Goal: Task Accomplishment & Management: Manage account settings

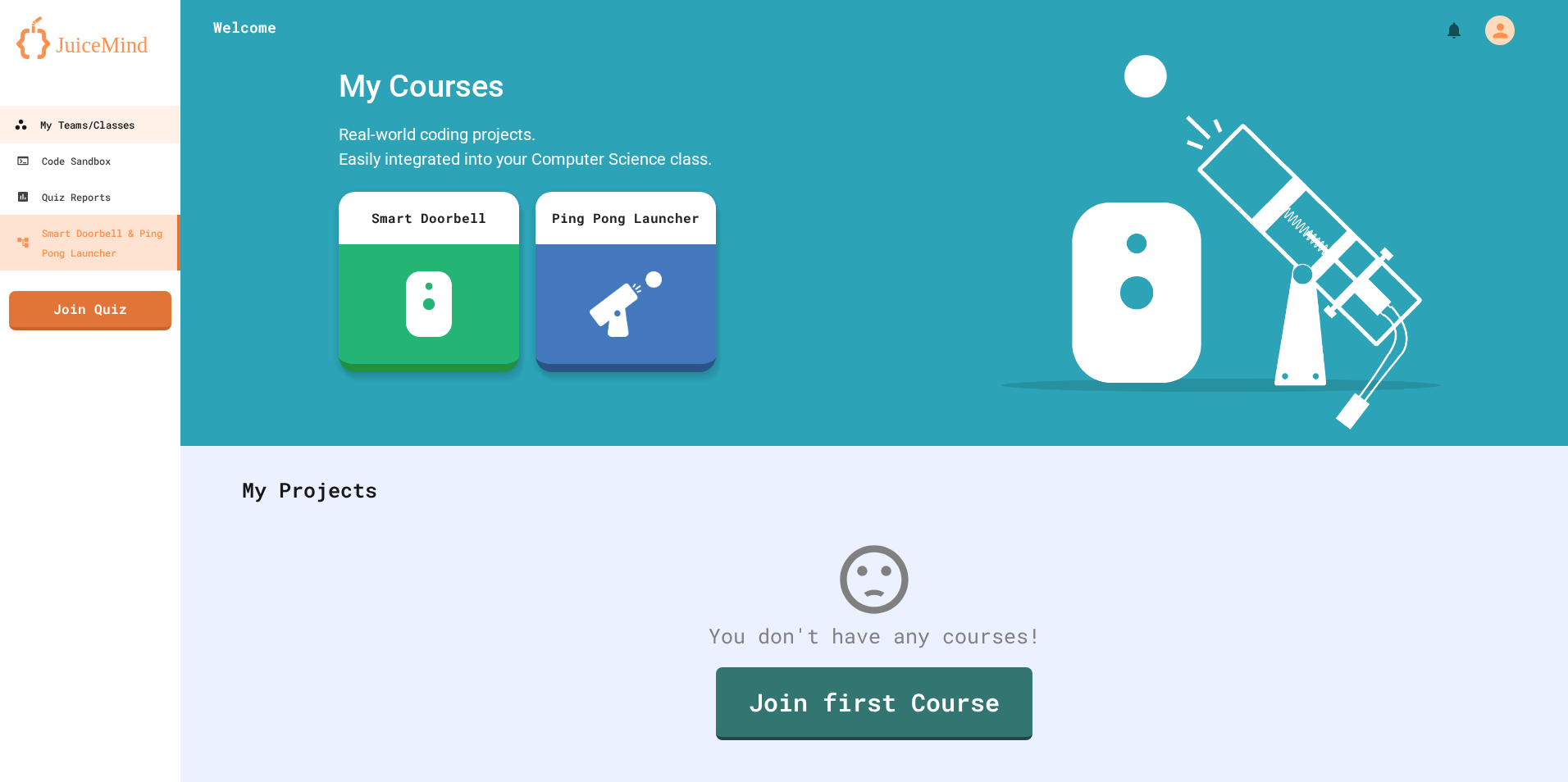
click at [68, 123] on div "My Teams/Classes" at bounding box center [74, 125] width 120 height 21
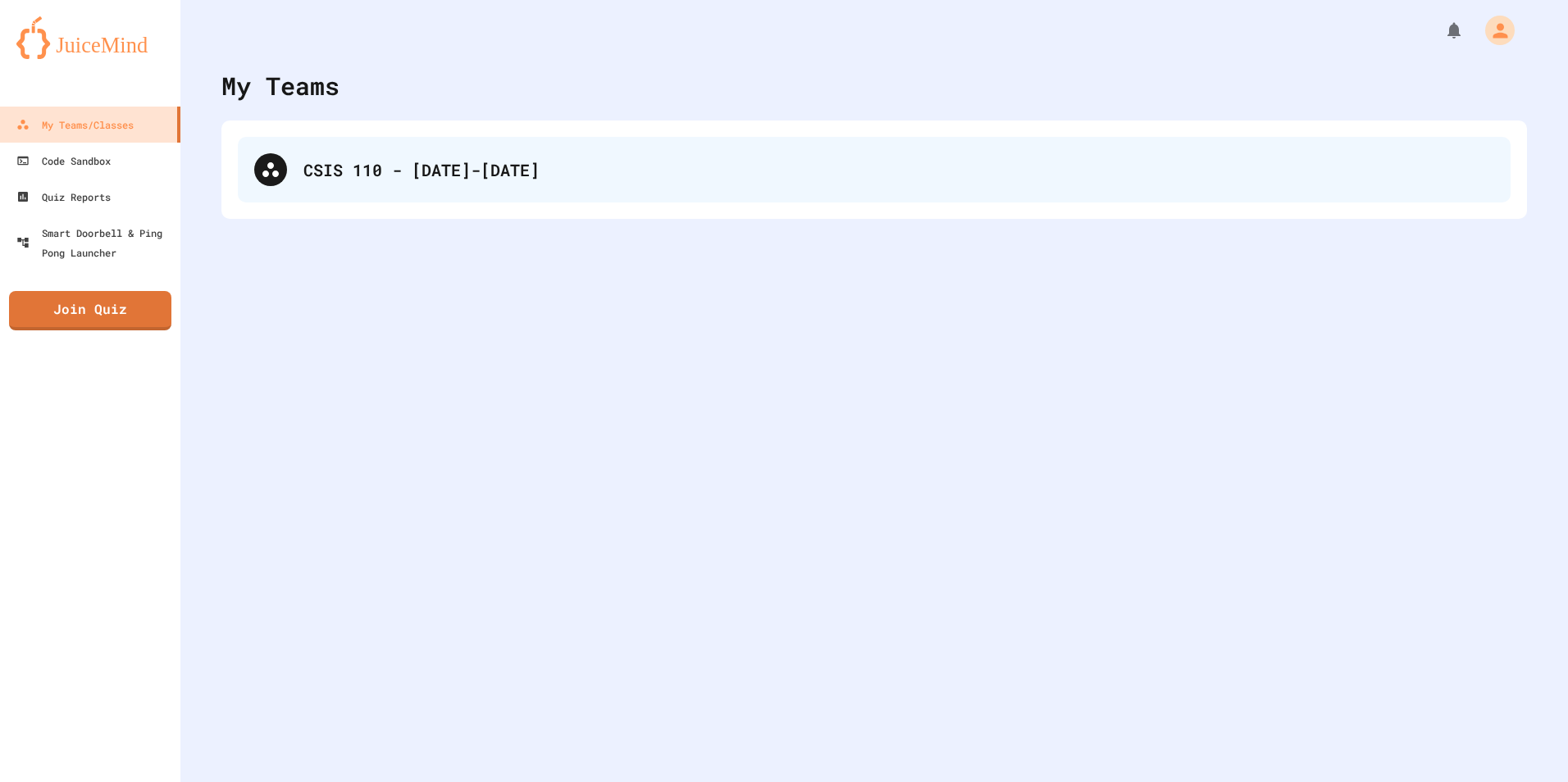
click at [455, 190] on div "CSIS 110 - [DATE]-[DATE]" at bounding box center [874, 169] width 1272 height 65
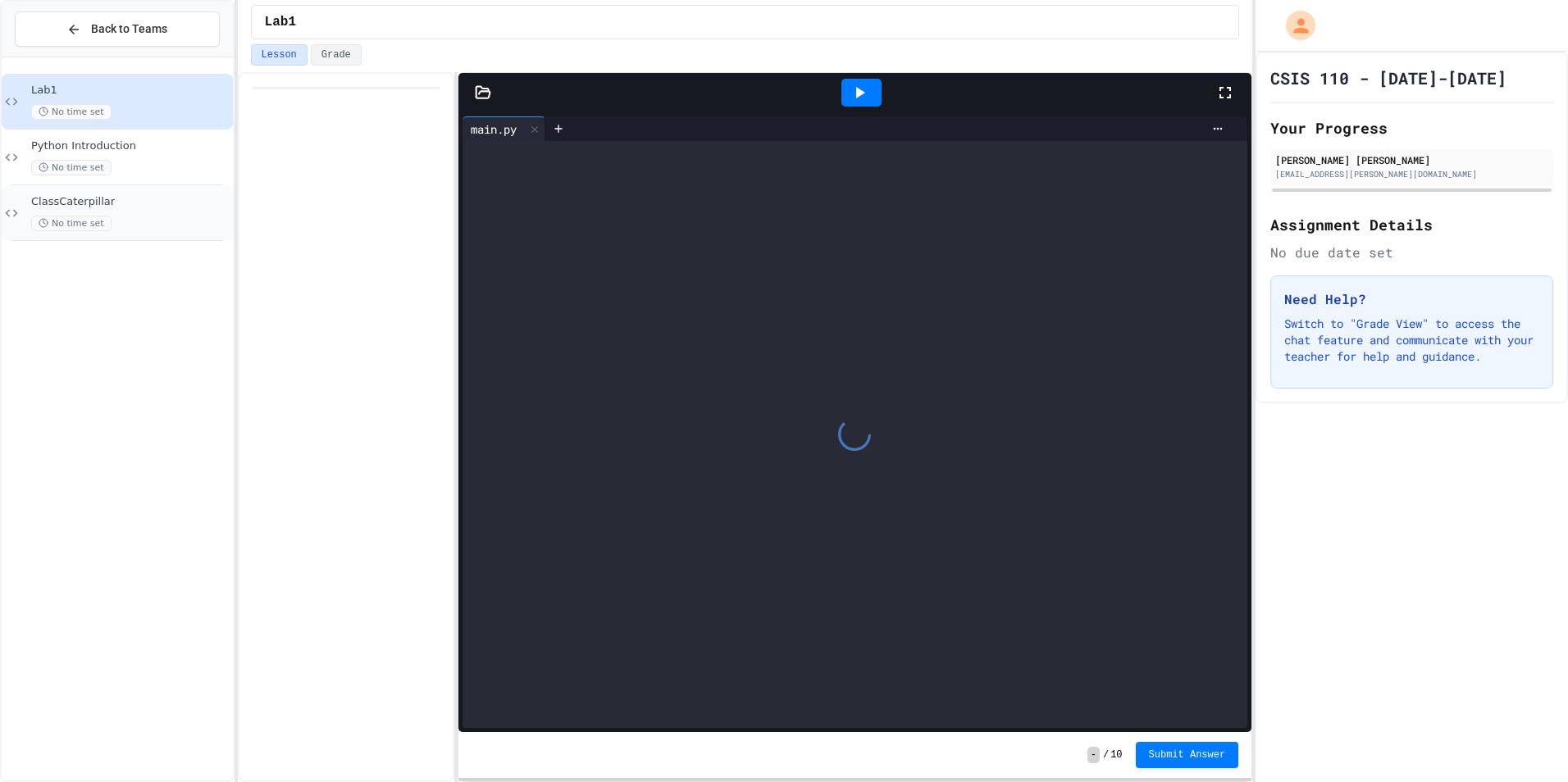
click at [135, 194] on div "ClassCaterpillar No time set" at bounding box center [118, 213] width 231 height 56
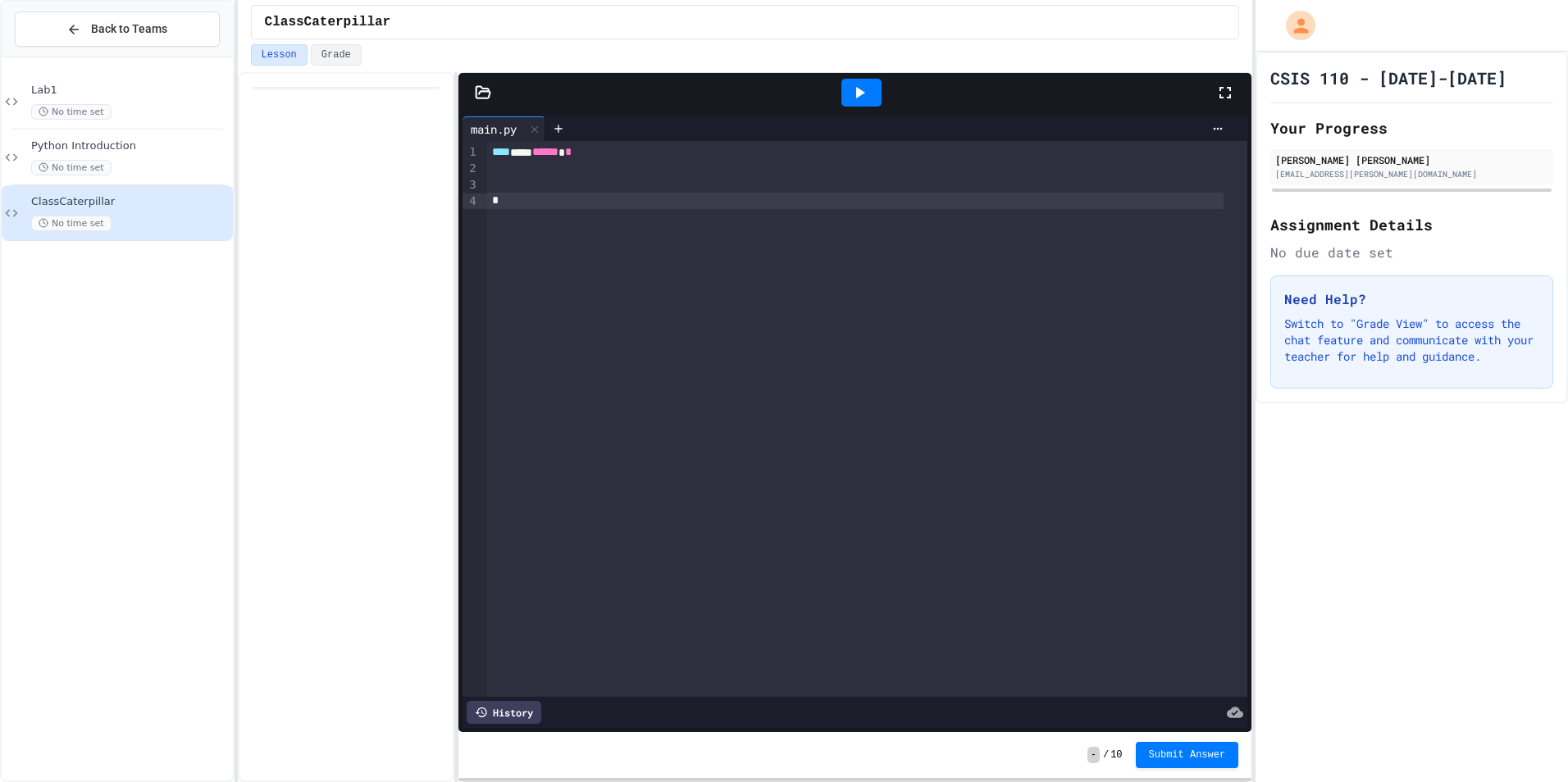
click at [577, 207] on div at bounding box center [855, 201] width 736 height 16
click at [572, 188] on div at bounding box center [867, 185] width 760 height 16
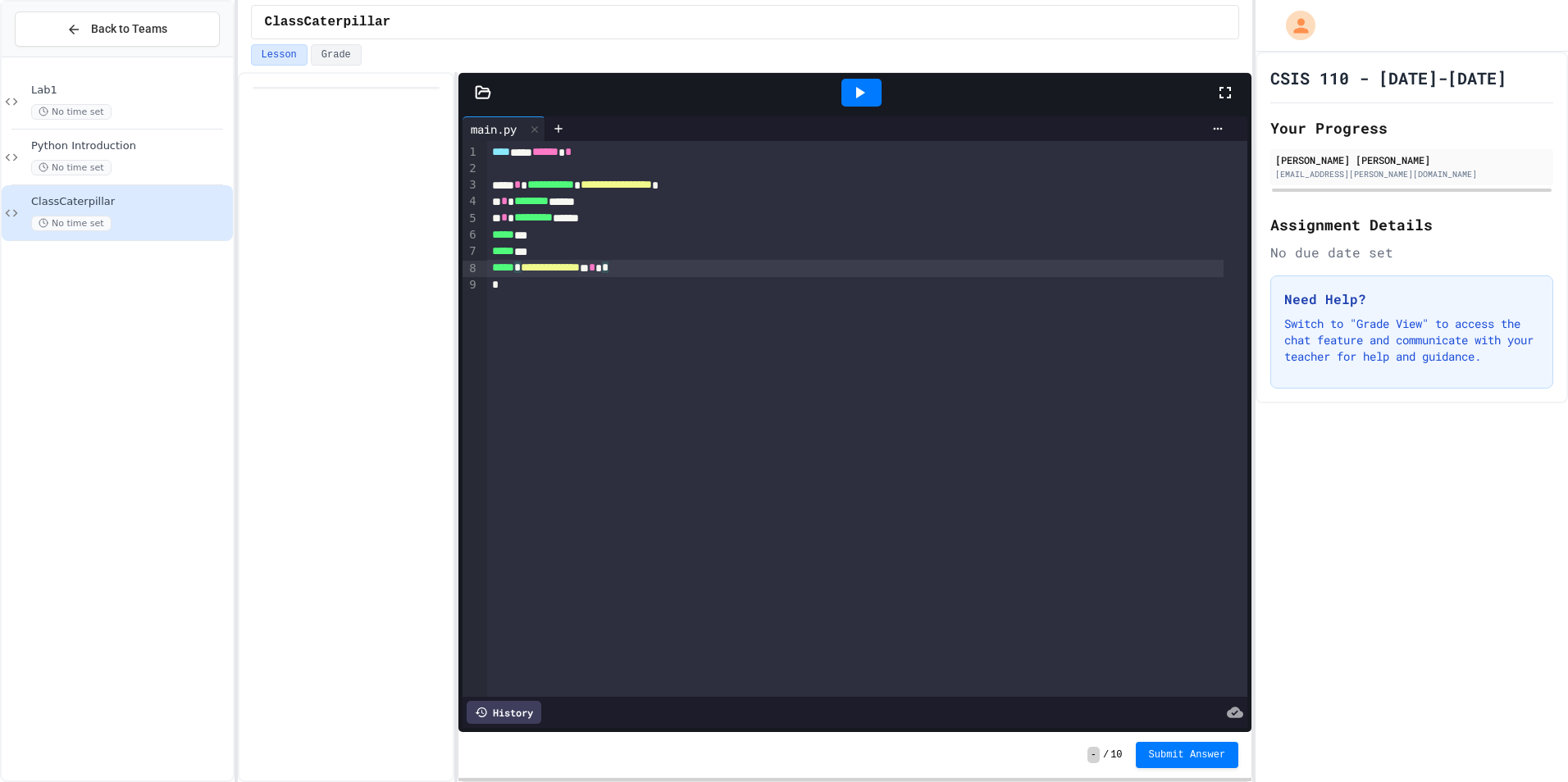
click at [856, 81] on div at bounding box center [861, 92] width 40 height 28
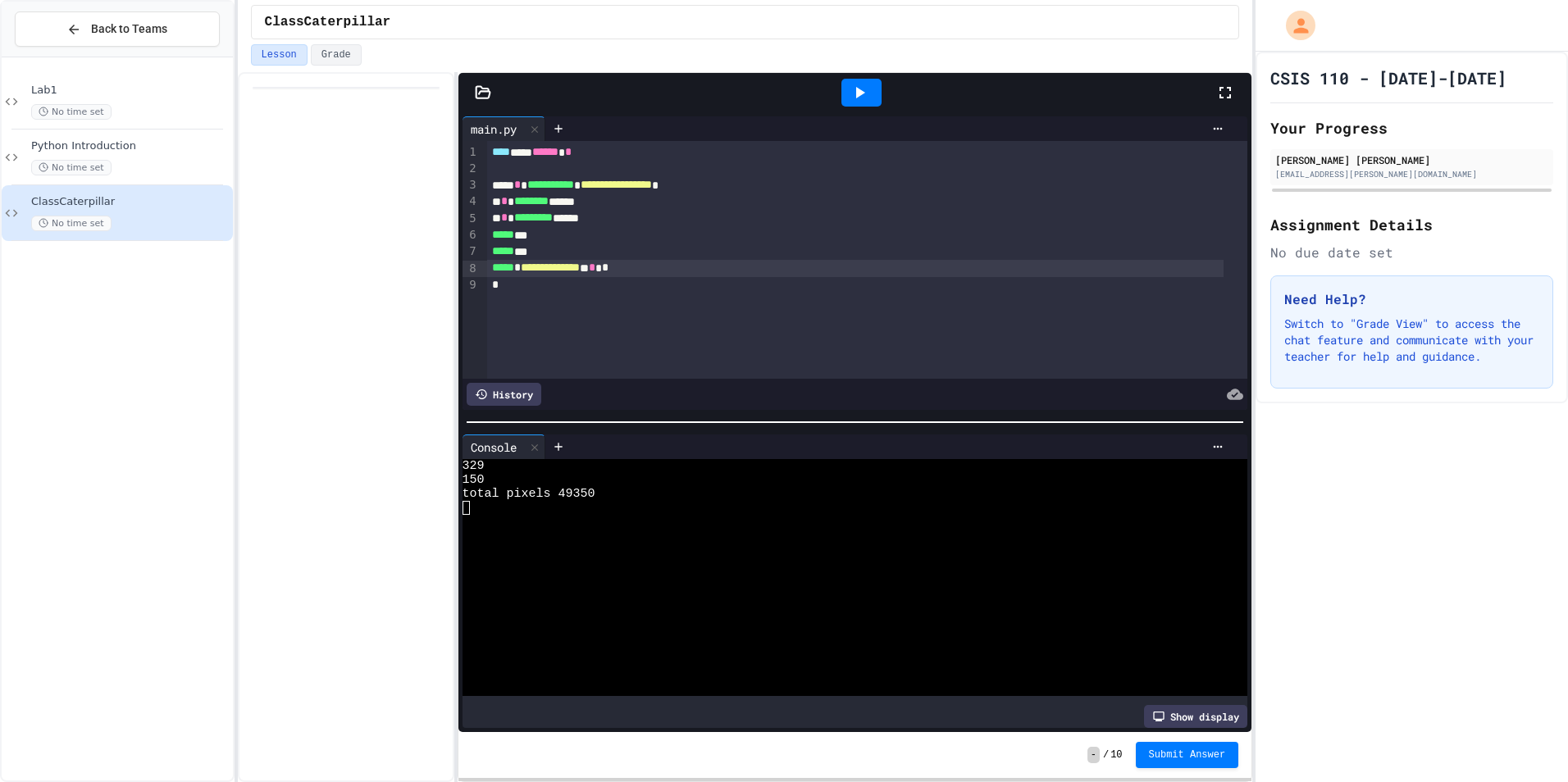
click at [702, 273] on div "**********" at bounding box center [855, 268] width 736 height 16
